Goal: Check status: Check status

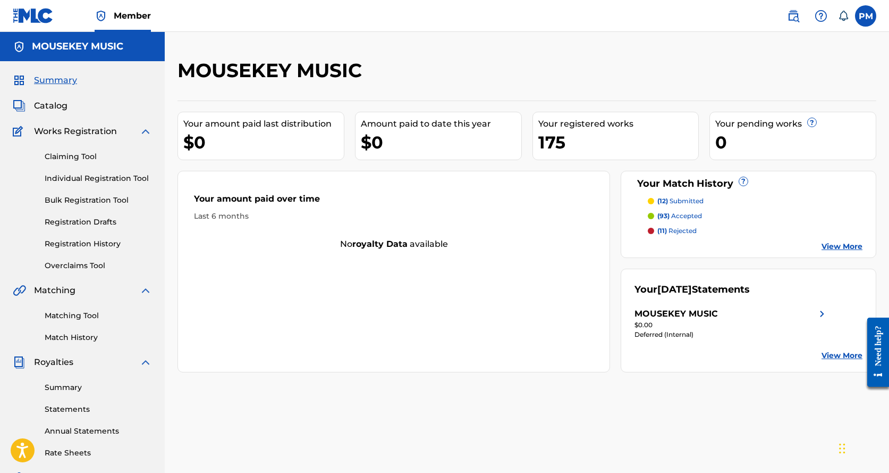
click at [685, 202] on p "(12) submitted" at bounding box center [680, 201] width 46 height 10
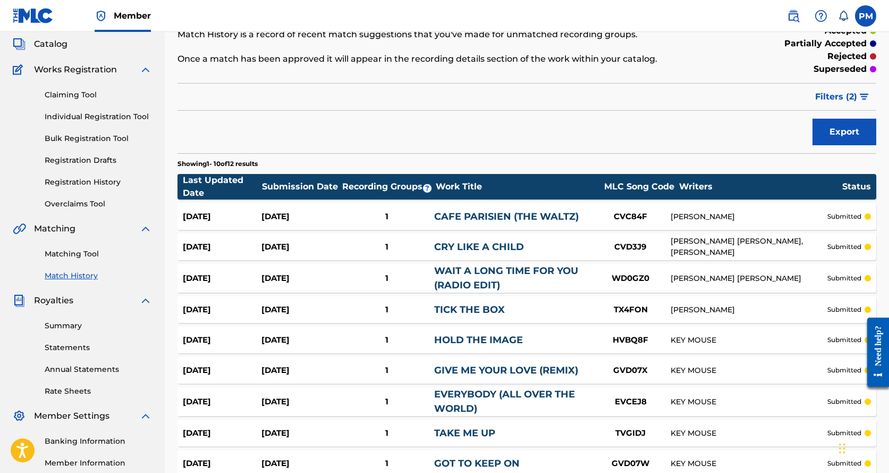
scroll to position [60, 0]
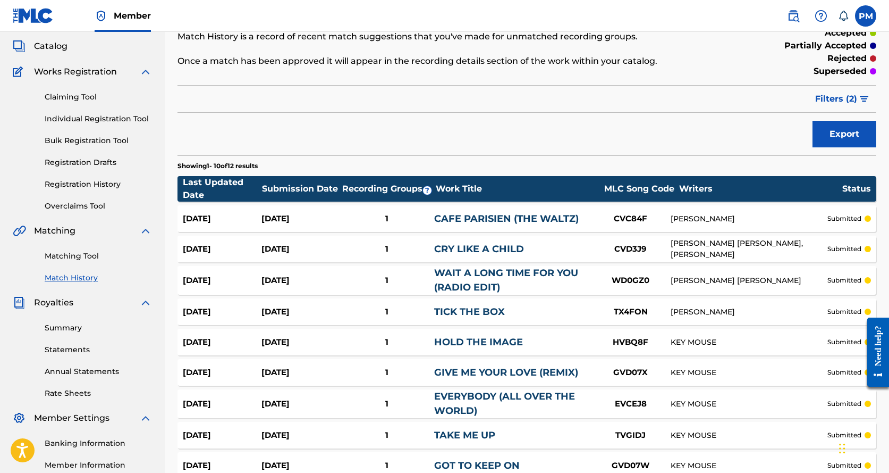
click at [69, 181] on link "Registration History" at bounding box center [98, 184] width 107 height 11
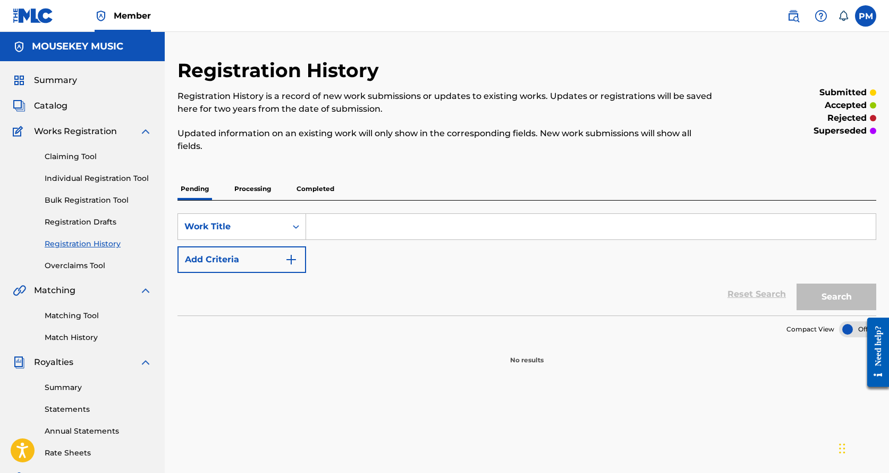
click at [274, 191] on p "Processing" at bounding box center [252, 189] width 43 height 22
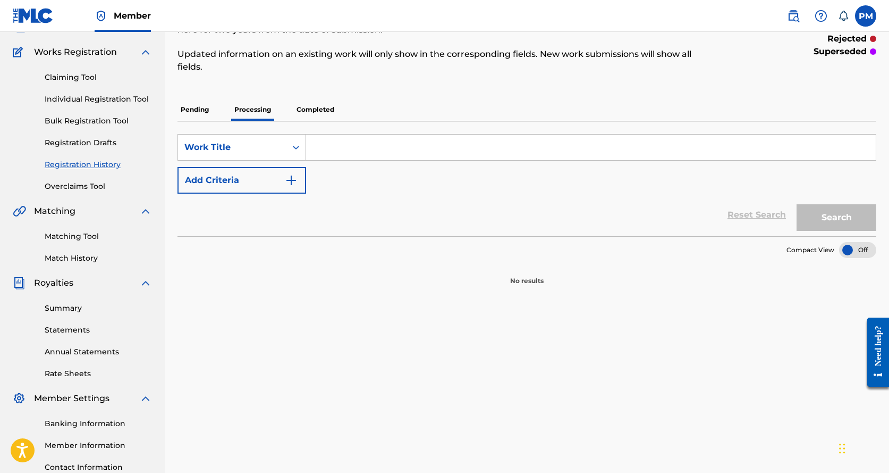
scroll to position [106, 0]
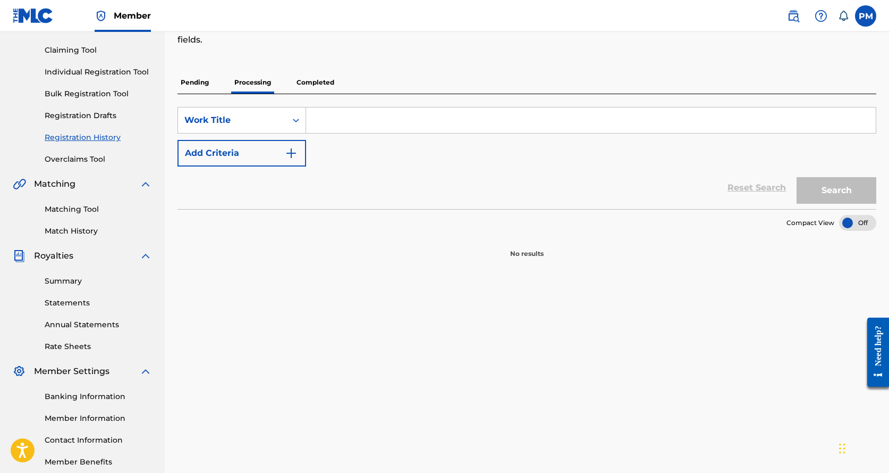
click at [305, 83] on p "Completed" at bounding box center [315, 82] width 44 height 22
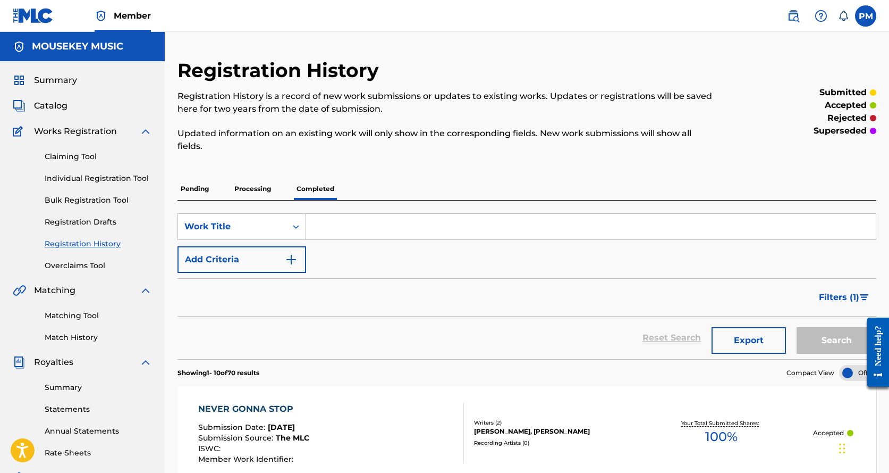
click at [65, 106] on span "Catalog" at bounding box center [50, 105] width 33 height 13
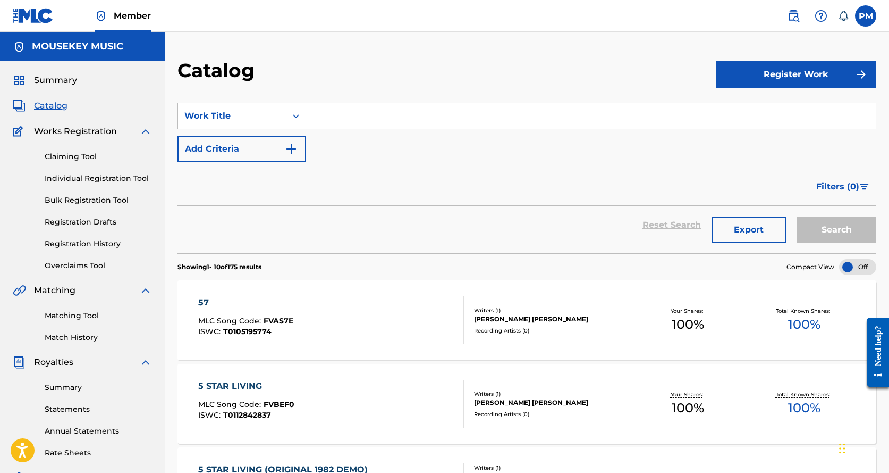
click at [59, 81] on span "Summary" at bounding box center [55, 80] width 43 height 13
